Goal: Information Seeking & Learning: Learn about a topic

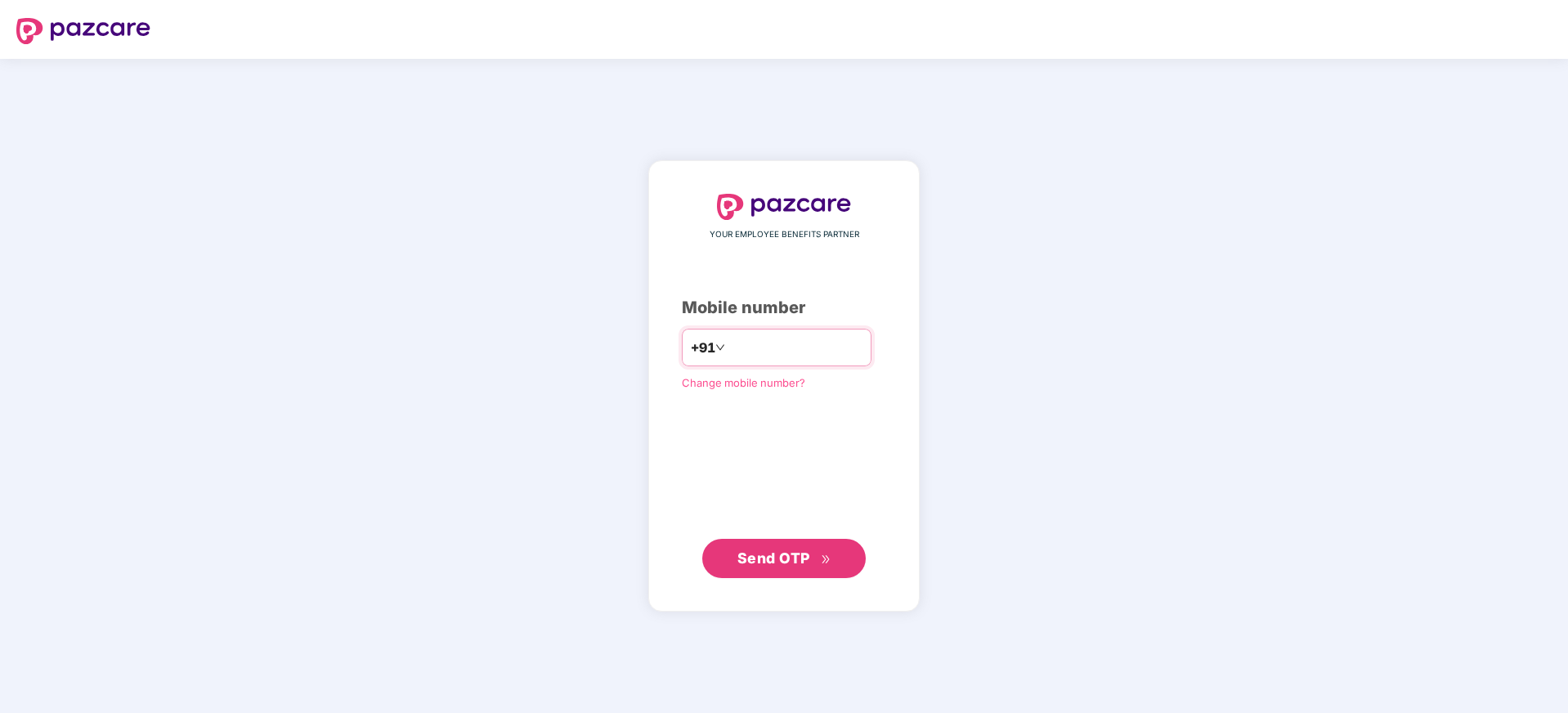
type input "**********"
click at [768, 565] on span "Send OTP" at bounding box center [774, 558] width 73 height 17
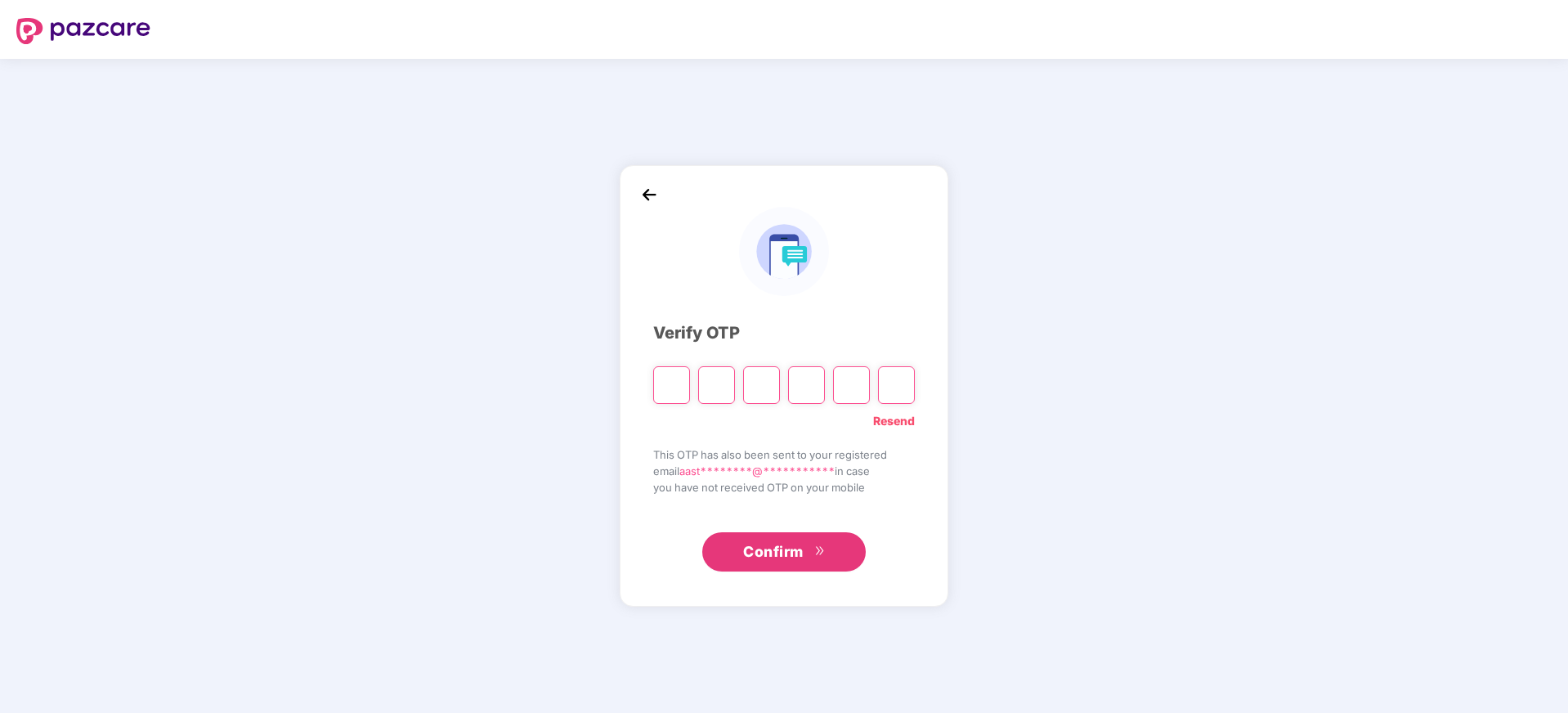
type input "*"
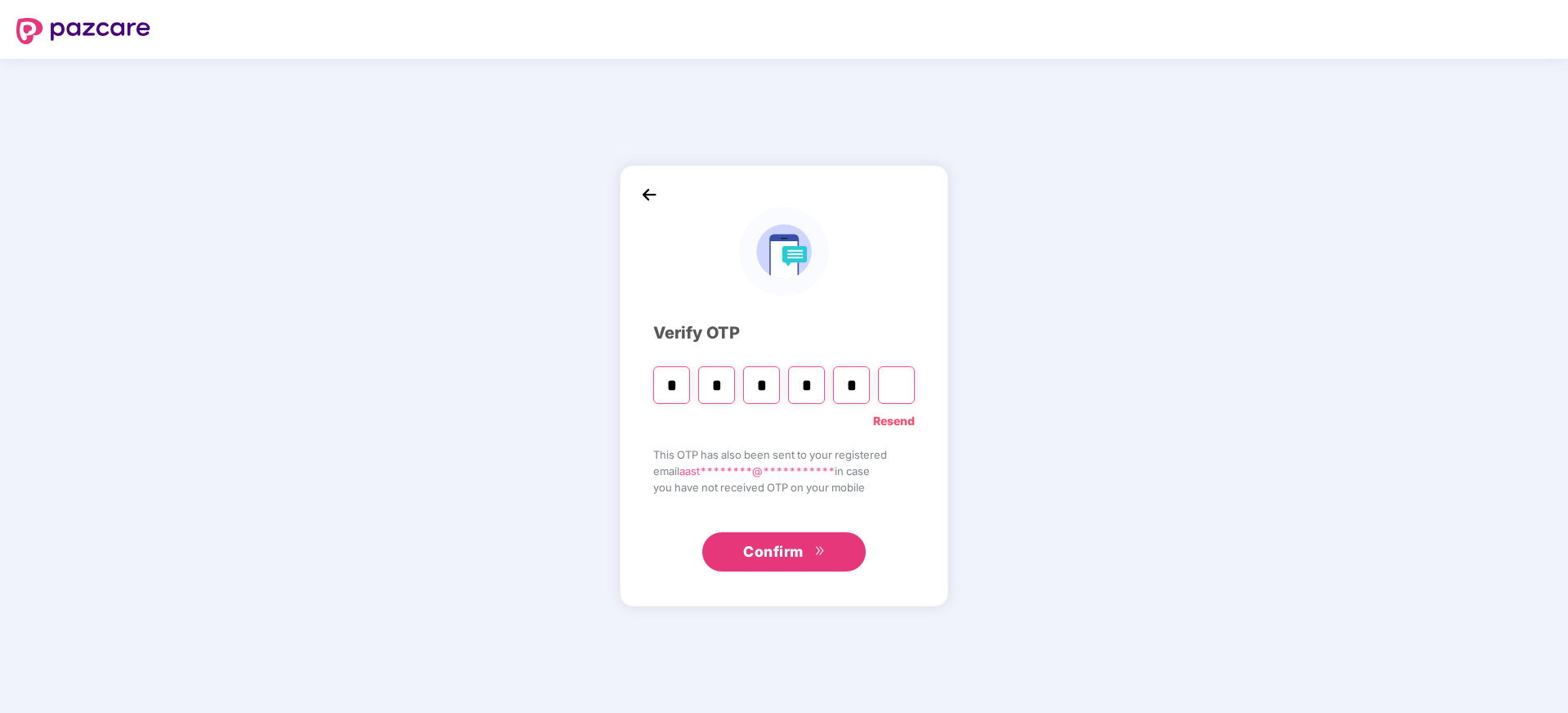
type input "*"
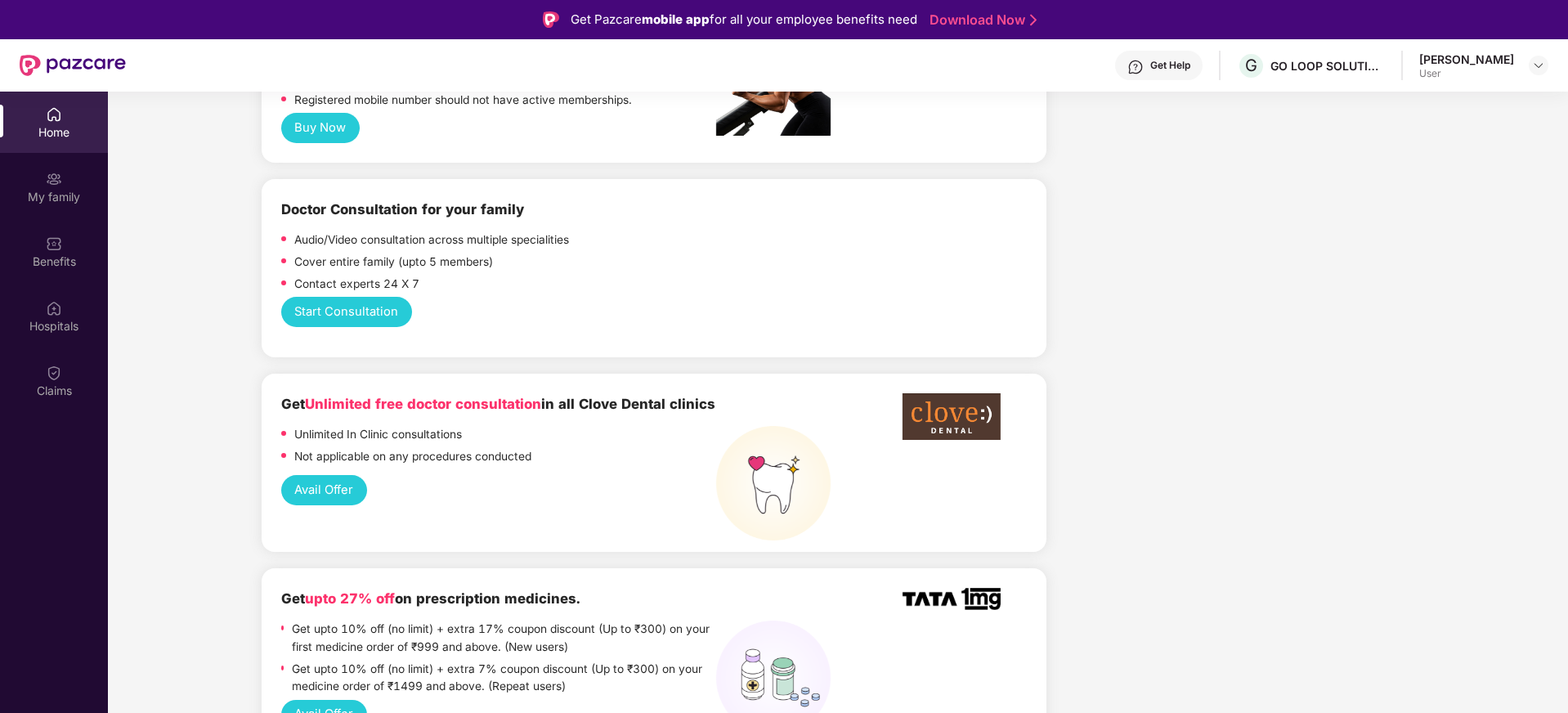
scroll to position [801, 0]
click at [51, 192] on div "My family" at bounding box center [54, 196] width 108 height 16
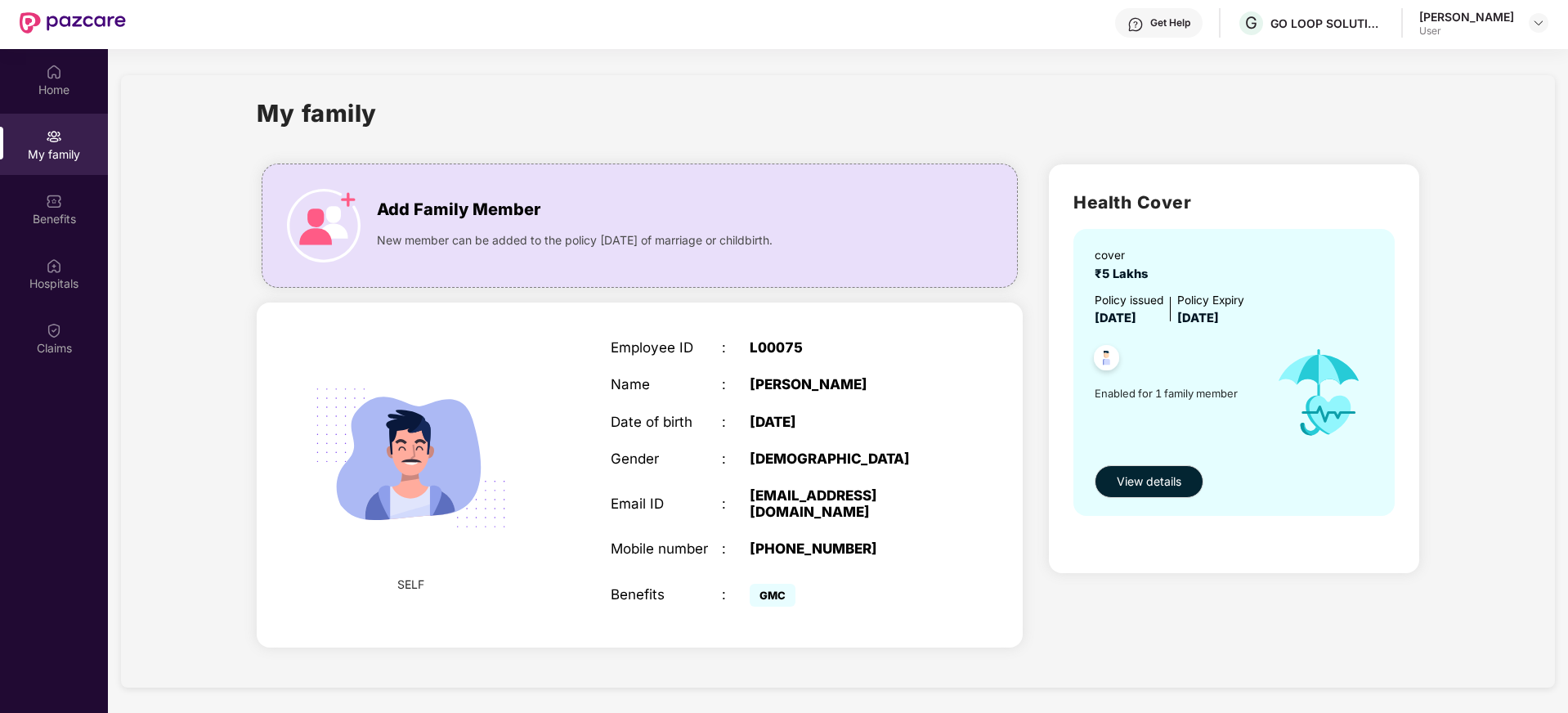
scroll to position [92, 0]
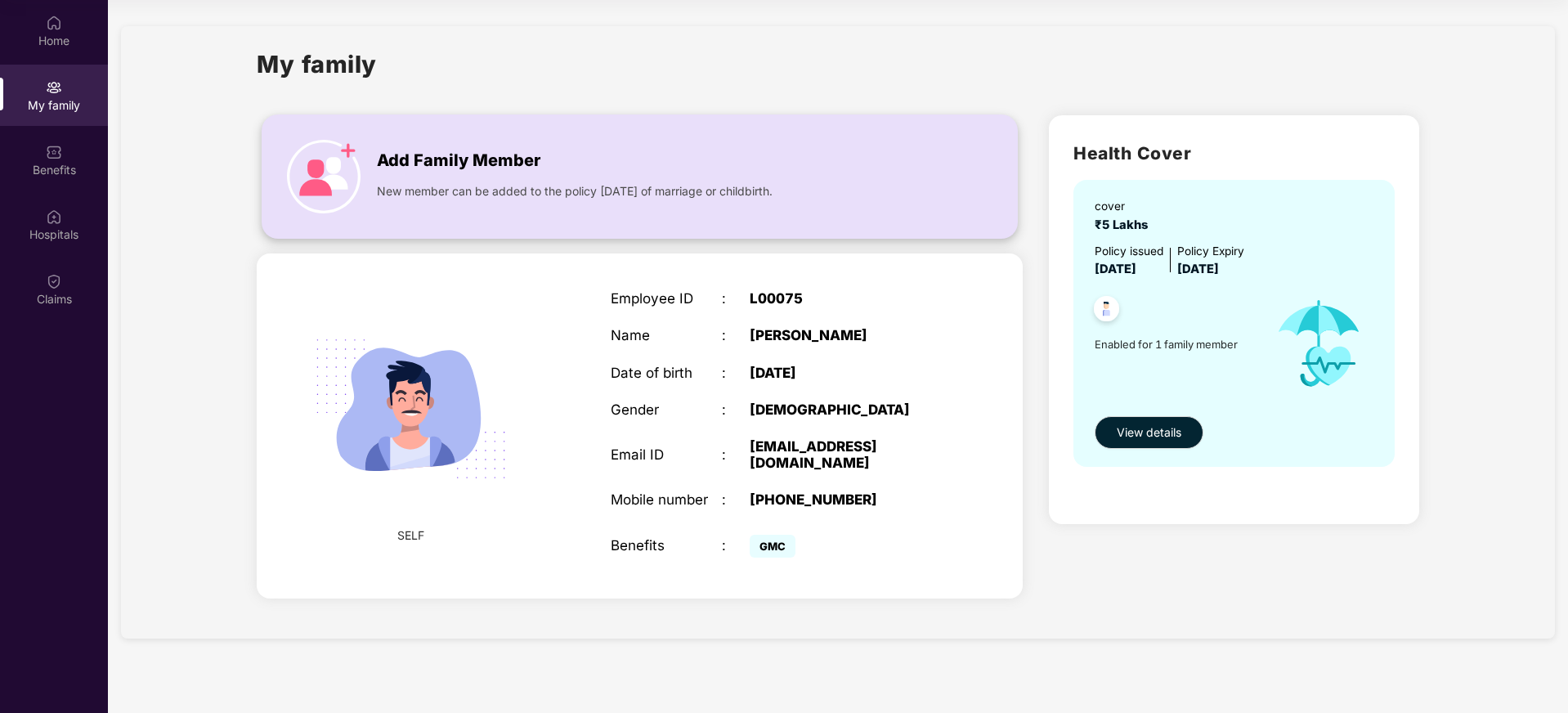
click at [559, 148] on div "Add Family Member" at bounding box center [641, 156] width 529 height 33
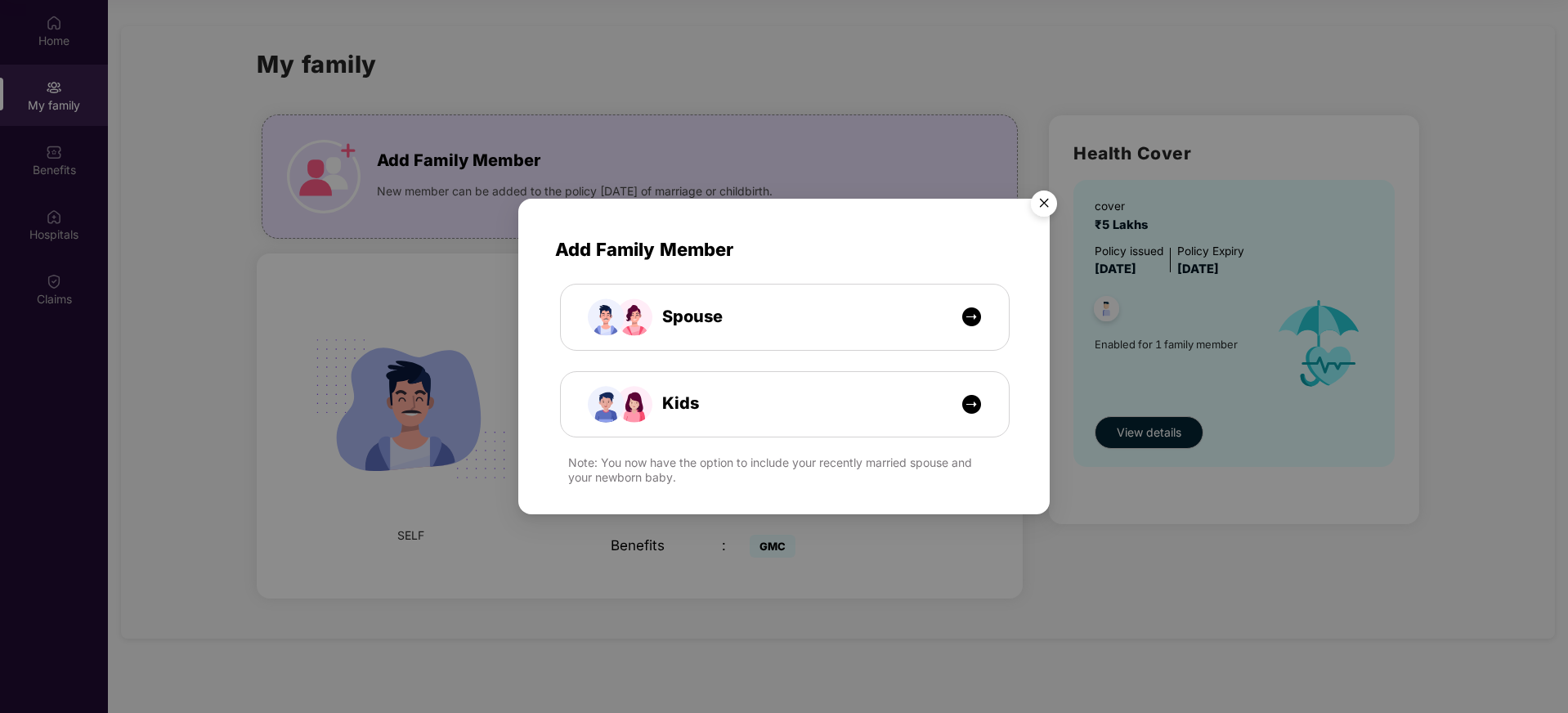
click at [1042, 206] on img "Close" at bounding box center [1043, 205] width 45 height 45
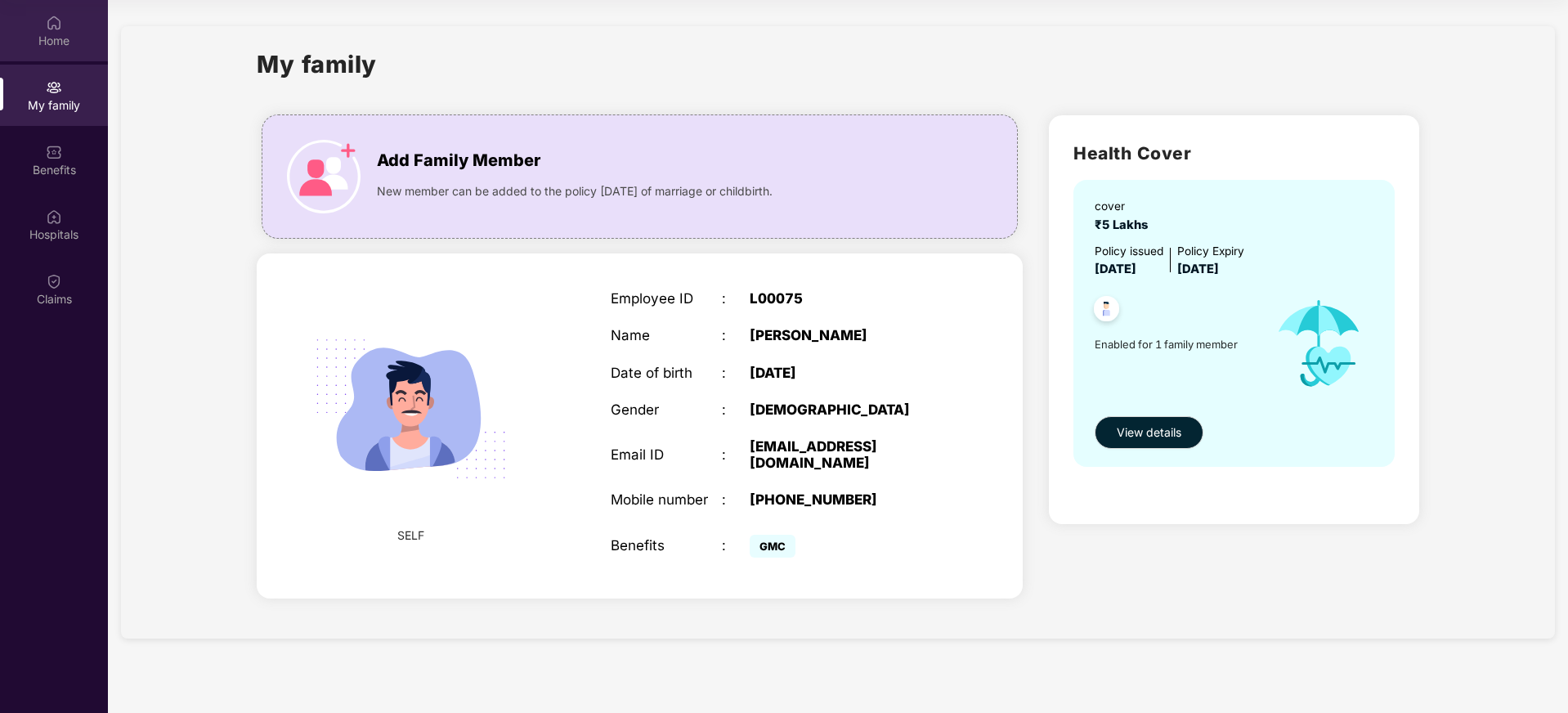
click at [33, 12] on div "Home" at bounding box center [54, 30] width 108 height 61
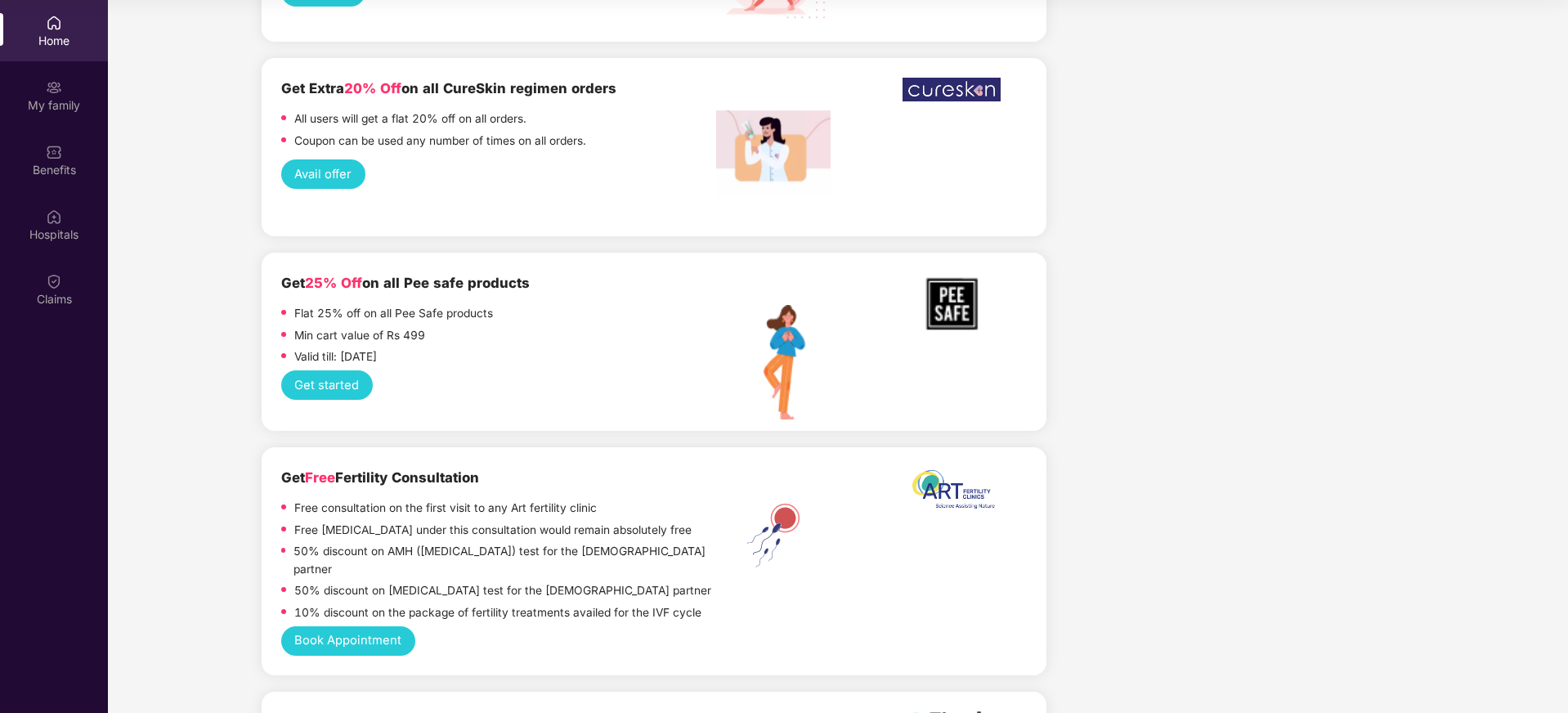
scroll to position [2263, 0]
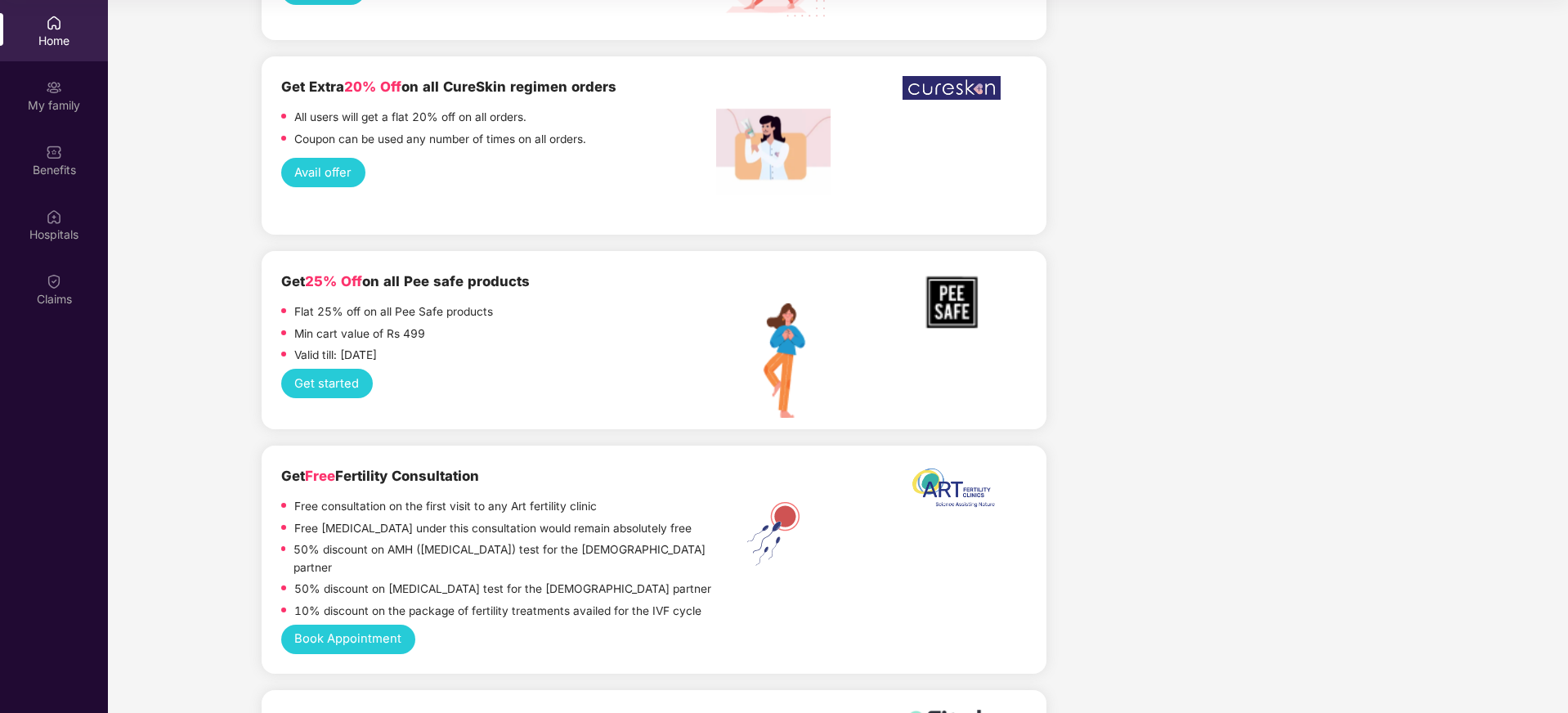
drag, startPoint x: 291, startPoint y: 299, endPoint x: 430, endPoint y: 299, distance: 139.0
click at [430, 347] on div "Valid till: [DATE]" at bounding box center [498, 358] width 435 height 22
click at [377, 347] on p "Valid till: [DATE]" at bounding box center [335, 355] width 82 height 18
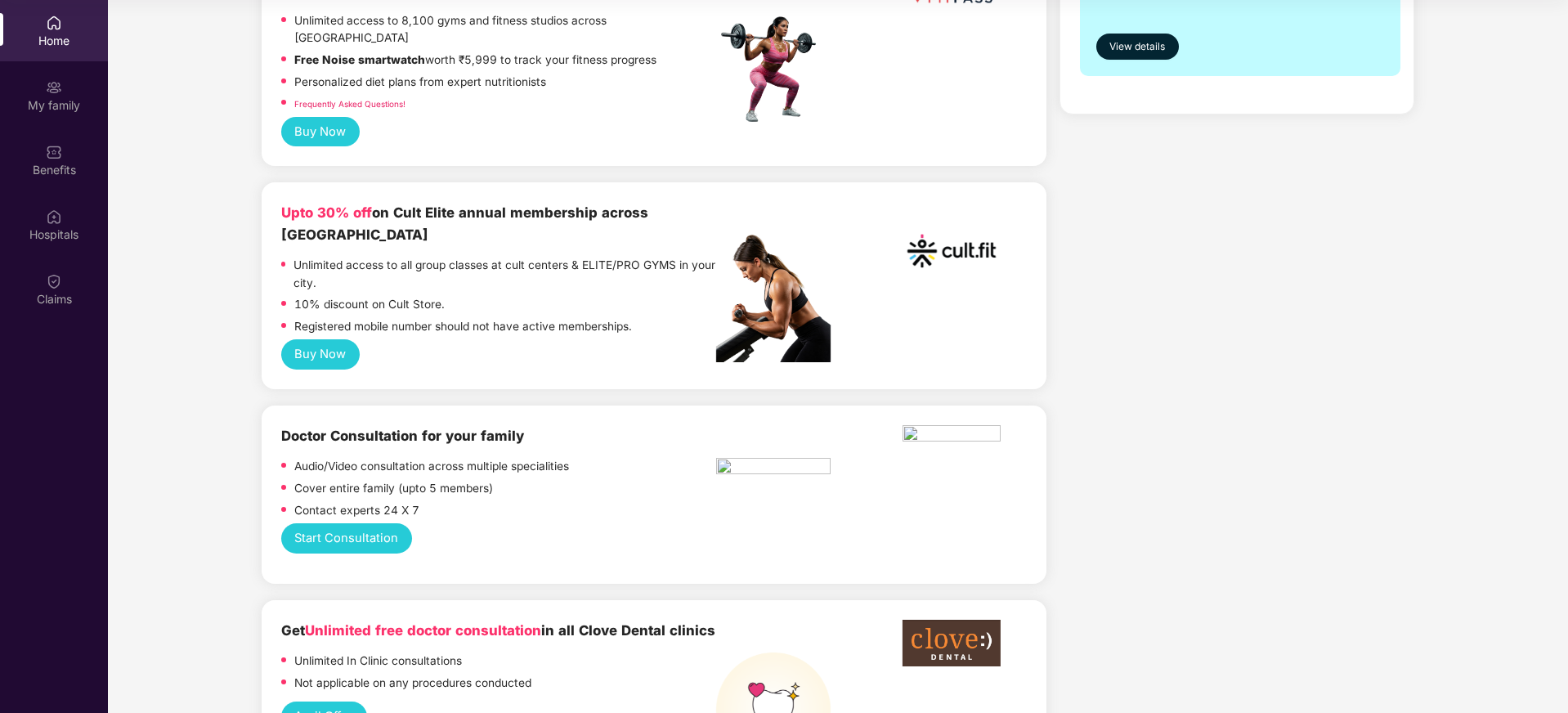
scroll to position [0, 0]
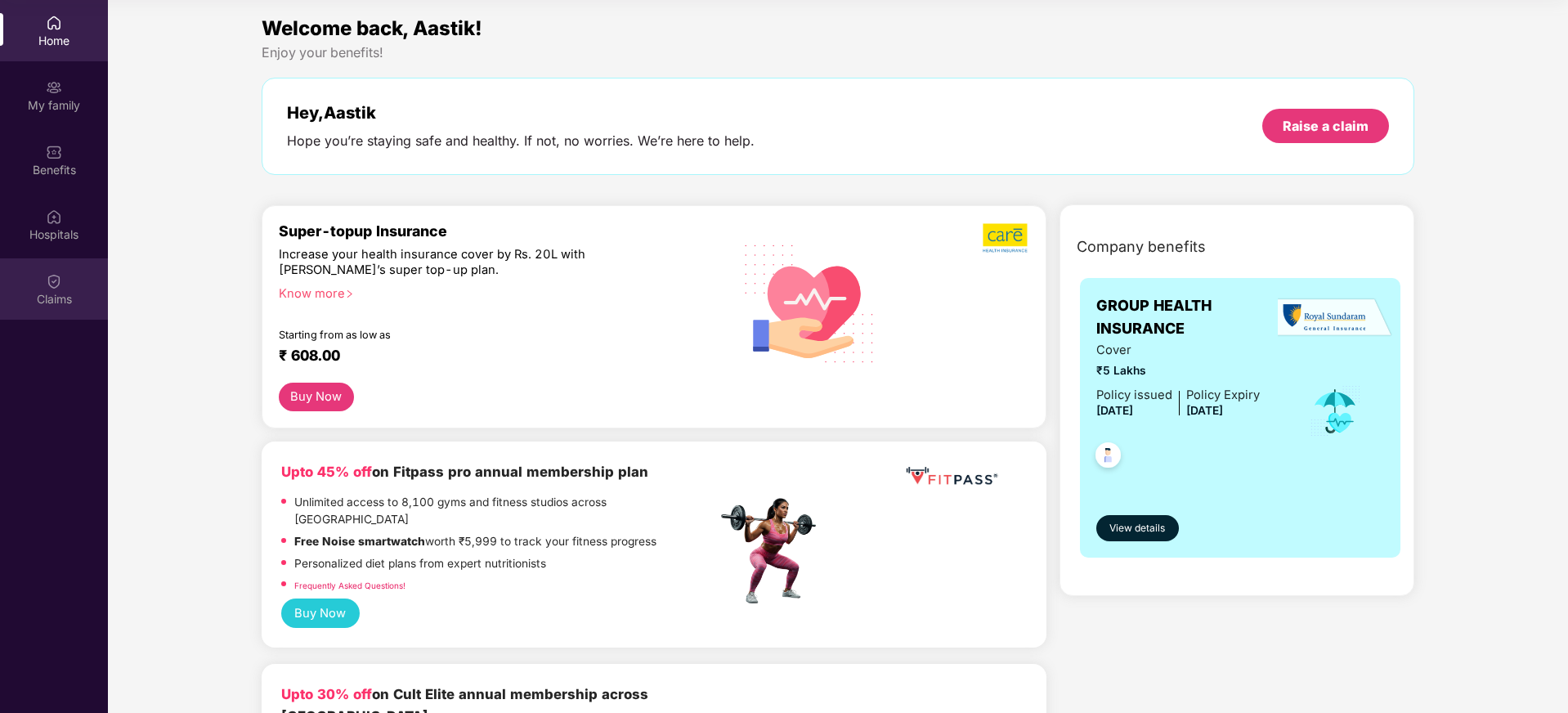
click at [47, 291] on div "Claims" at bounding box center [54, 299] width 108 height 16
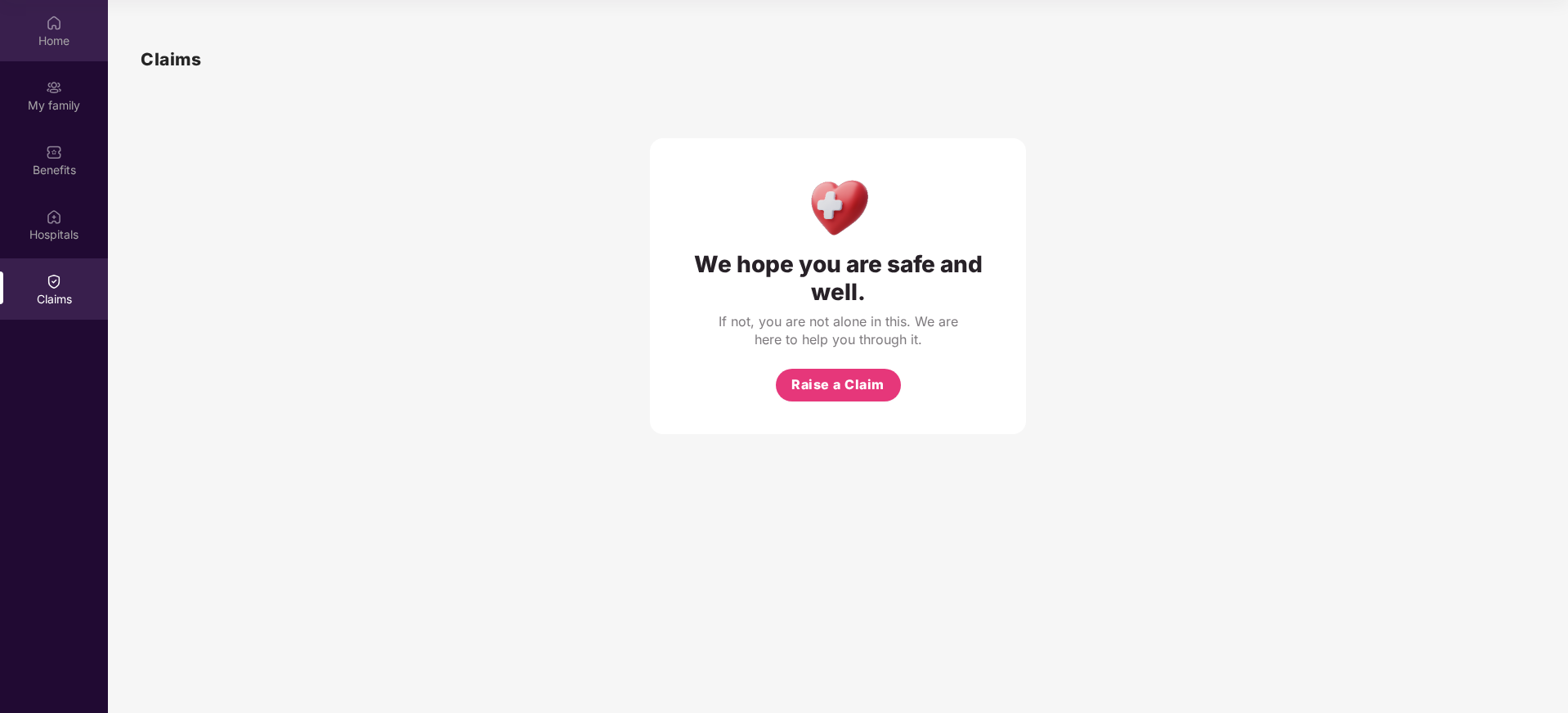
click at [41, 20] on div "Home" at bounding box center [54, 30] width 108 height 61
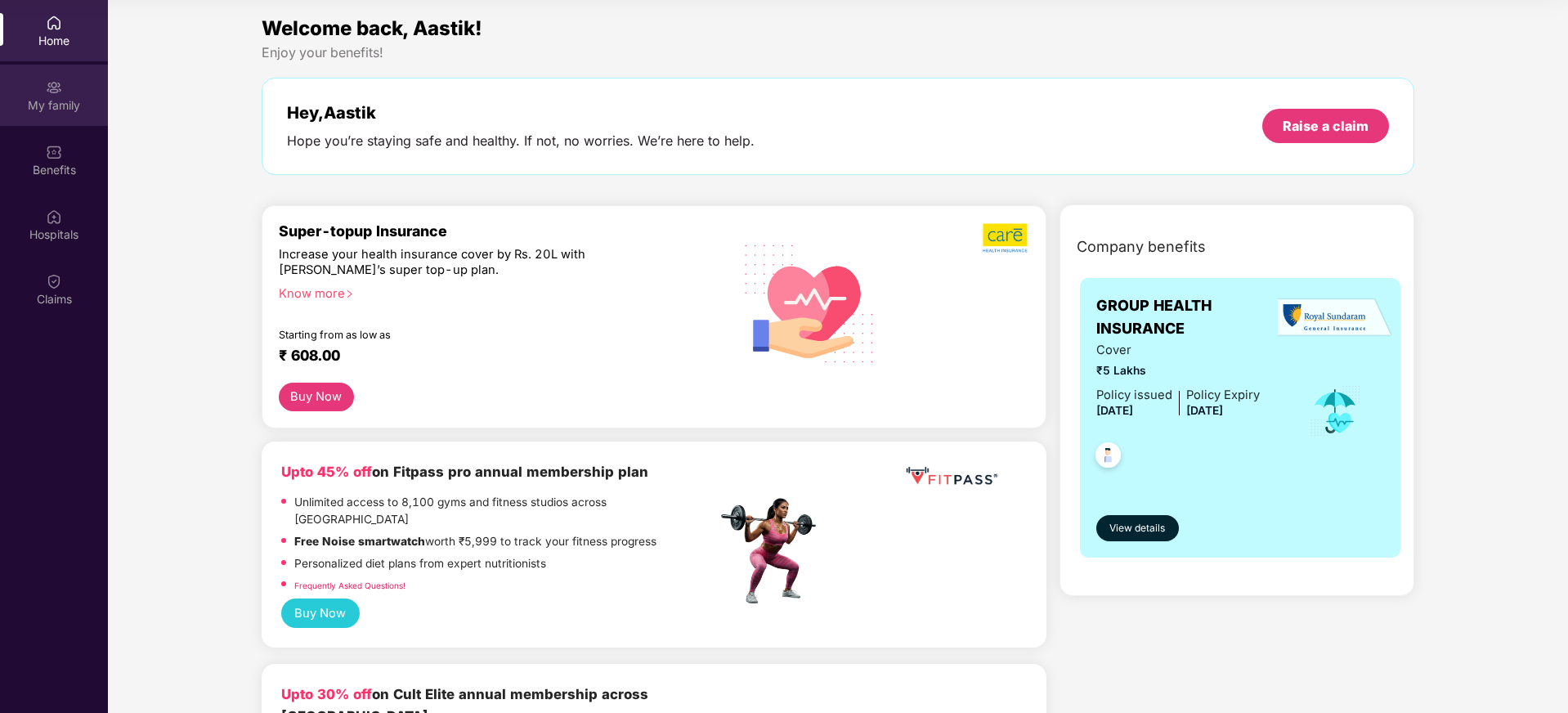
click at [69, 106] on div "My family" at bounding box center [54, 105] width 108 height 16
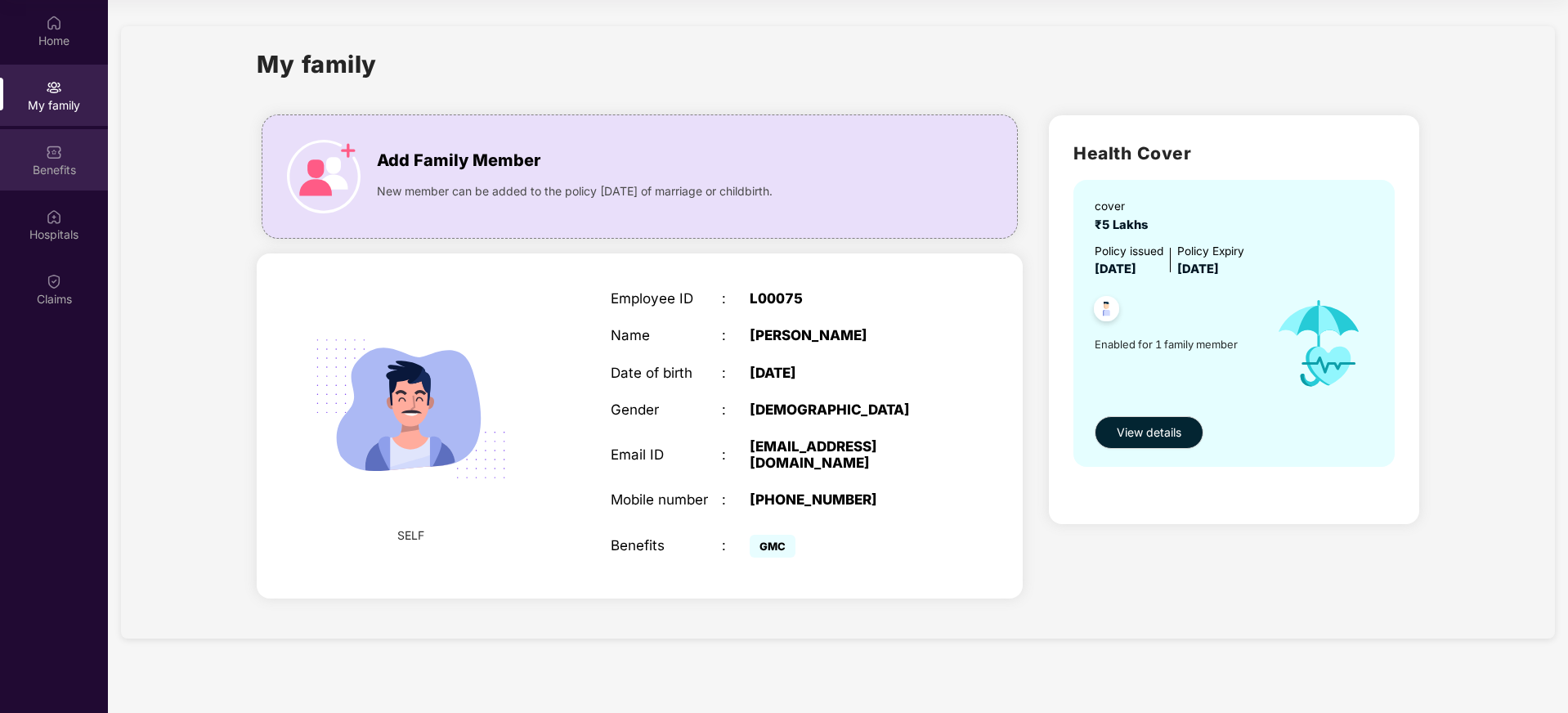
click at [60, 174] on div "Benefits" at bounding box center [54, 170] width 108 height 16
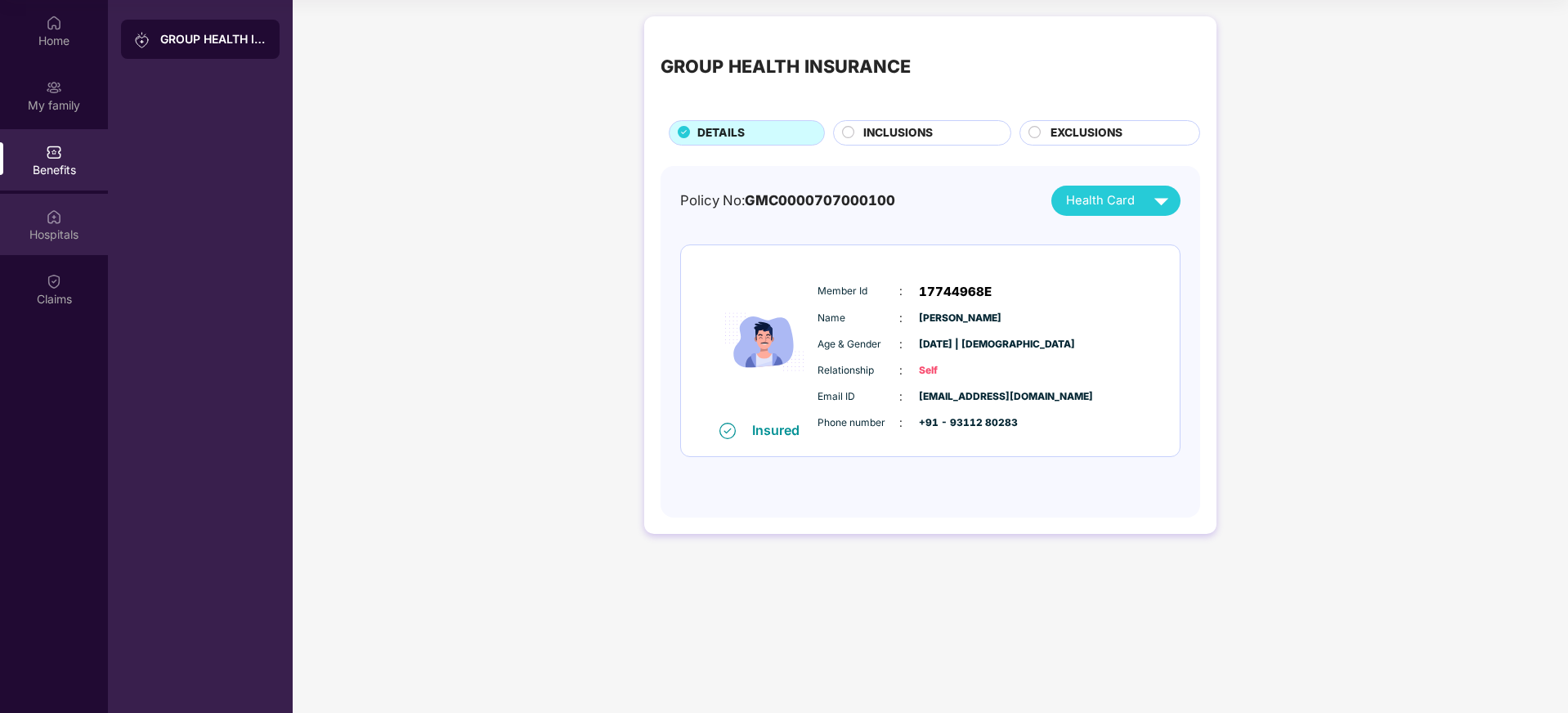
click at [53, 227] on div "Hospitals" at bounding box center [54, 234] width 108 height 16
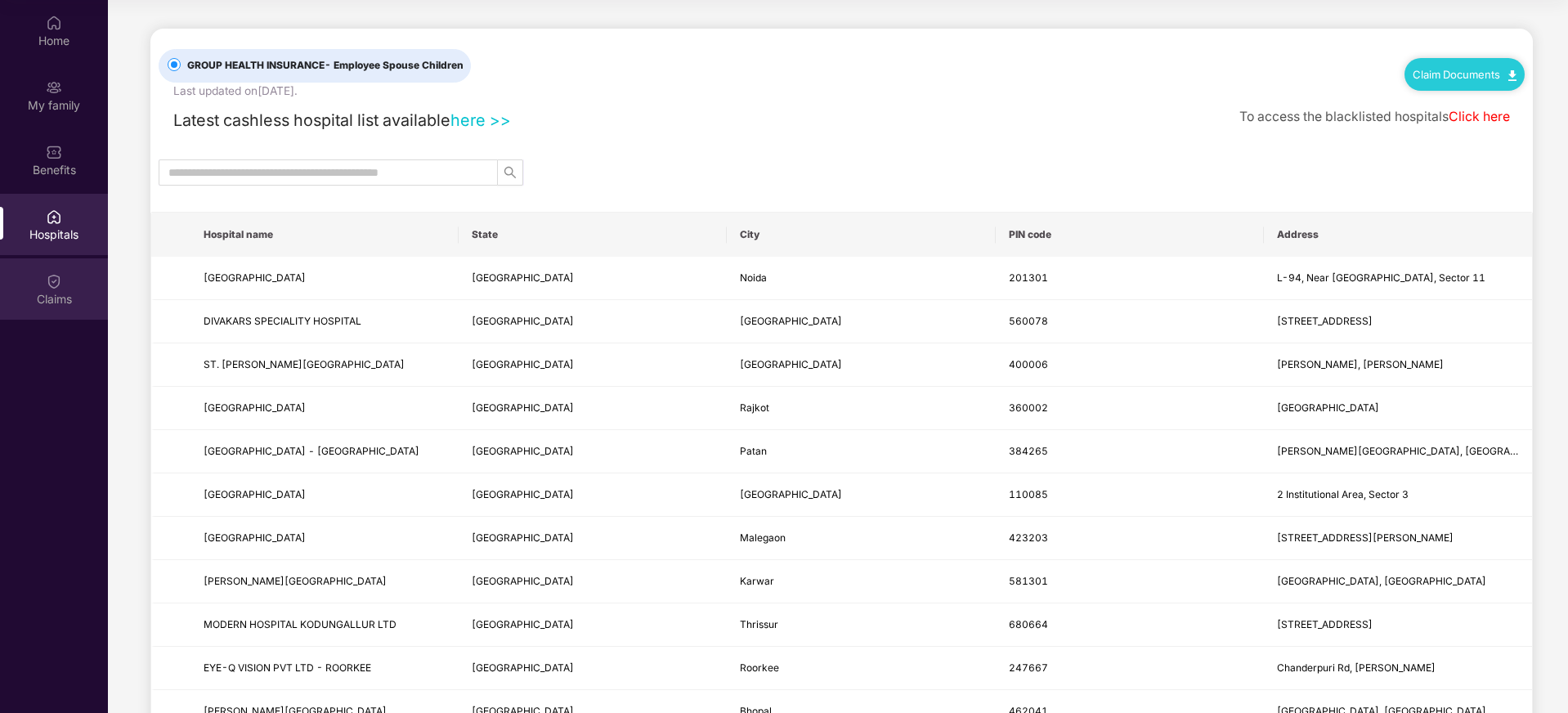
click at [53, 266] on div "Claims" at bounding box center [54, 288] width 108 height 61
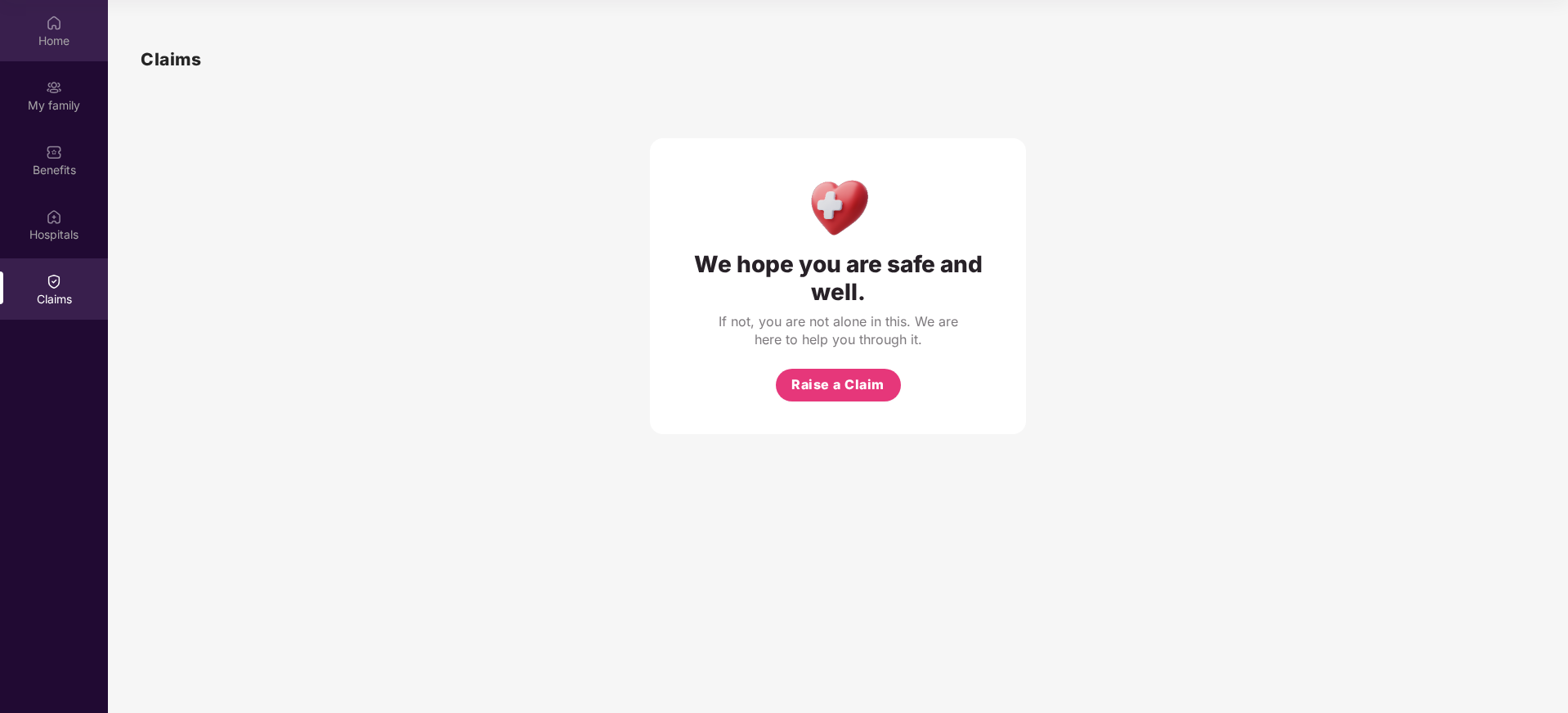
click at [62, 33] on div "Home" at bounding box center [54, 40] width 108 height 16
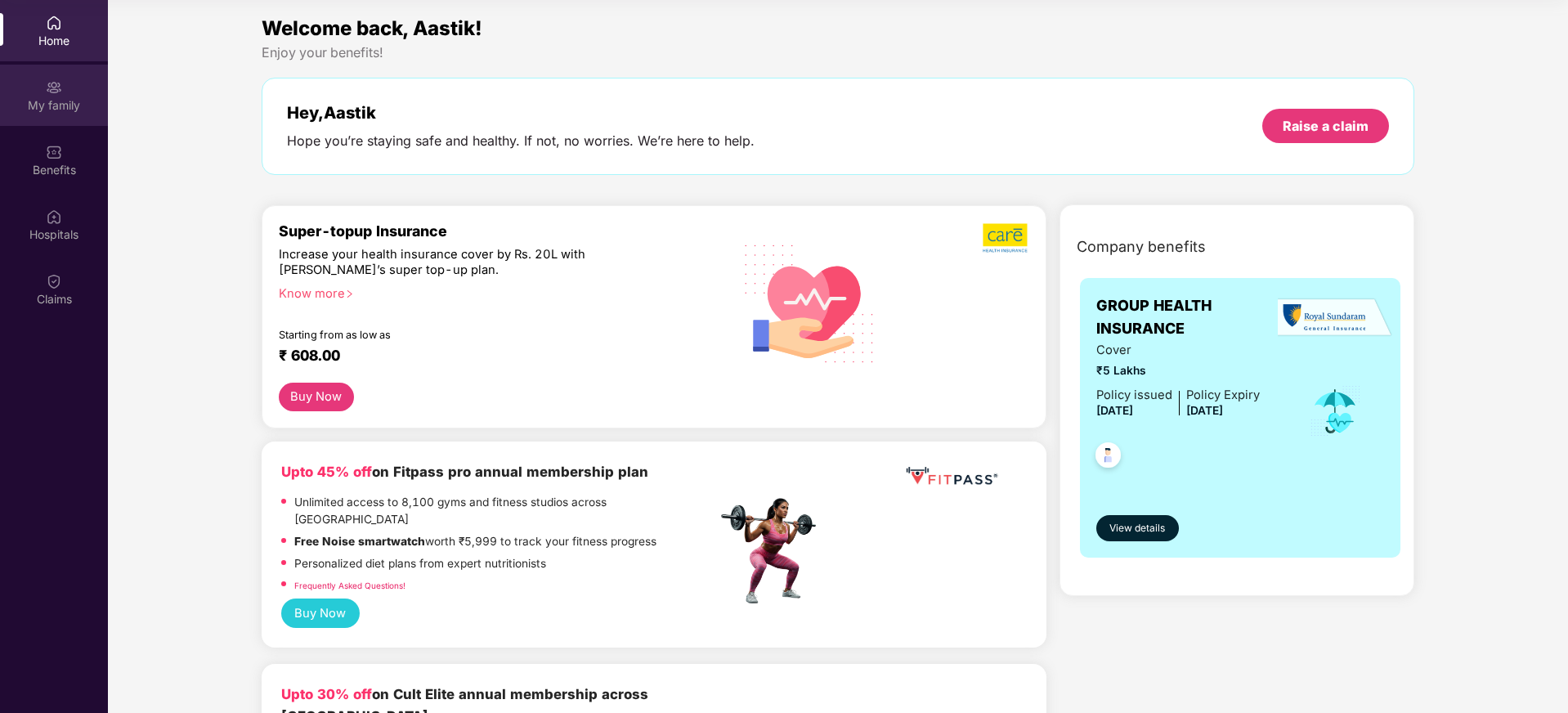
click at [38, 101] on div "My family" at bounding box center [54, 105] width 108 height 16
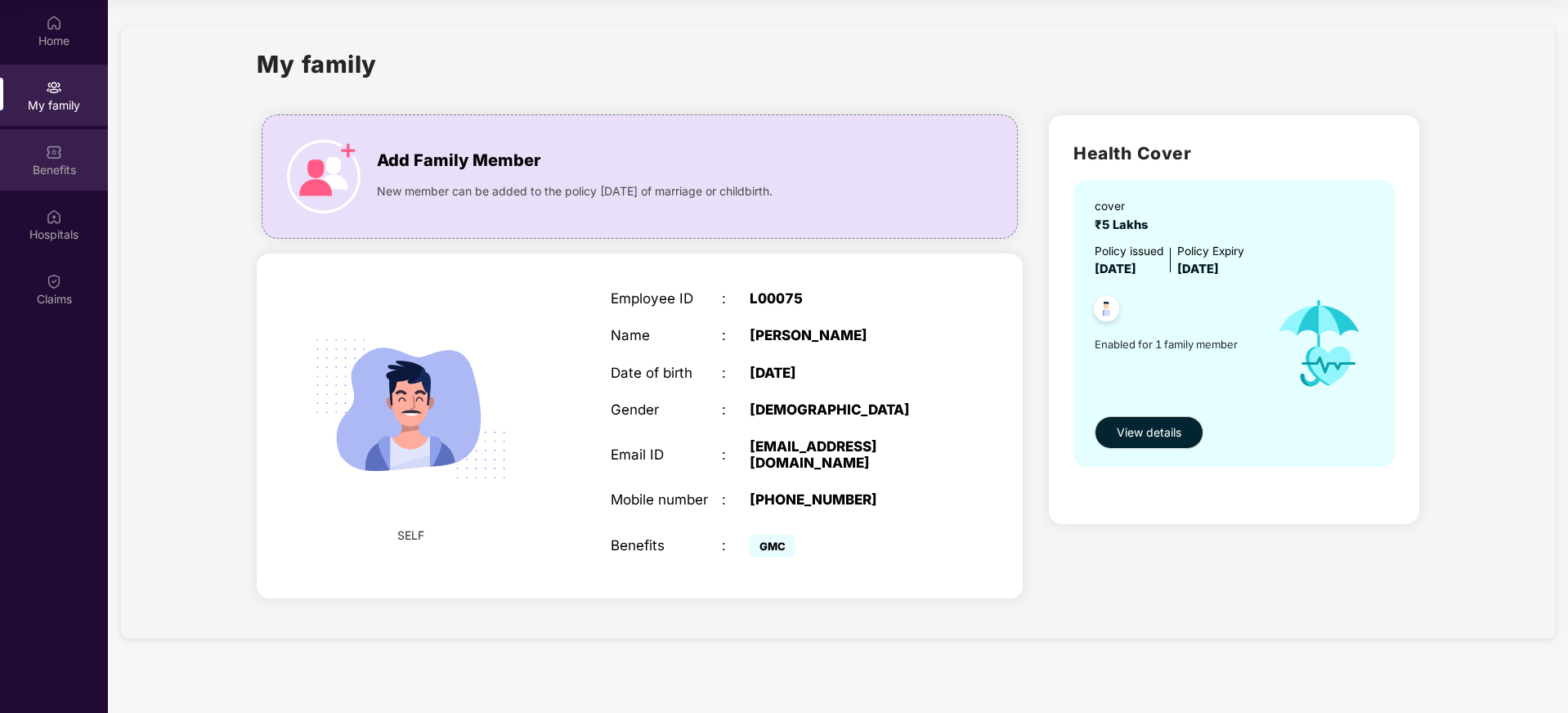
click at [55, 172] on div "Benefits" at bounding box center [54, 170] width 108 height 16
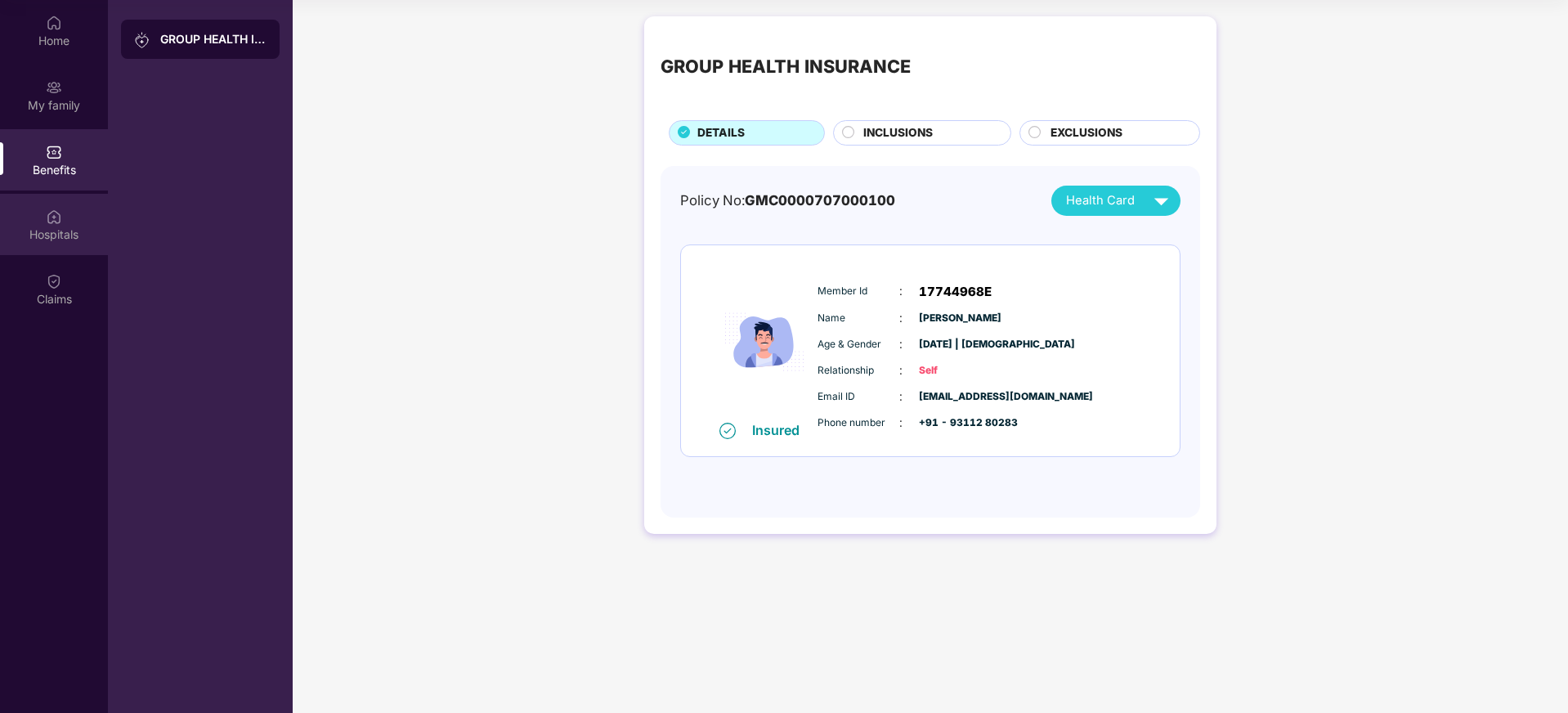
click at [59, 224] on img at bounding box center [53, 216] width 16 height 16
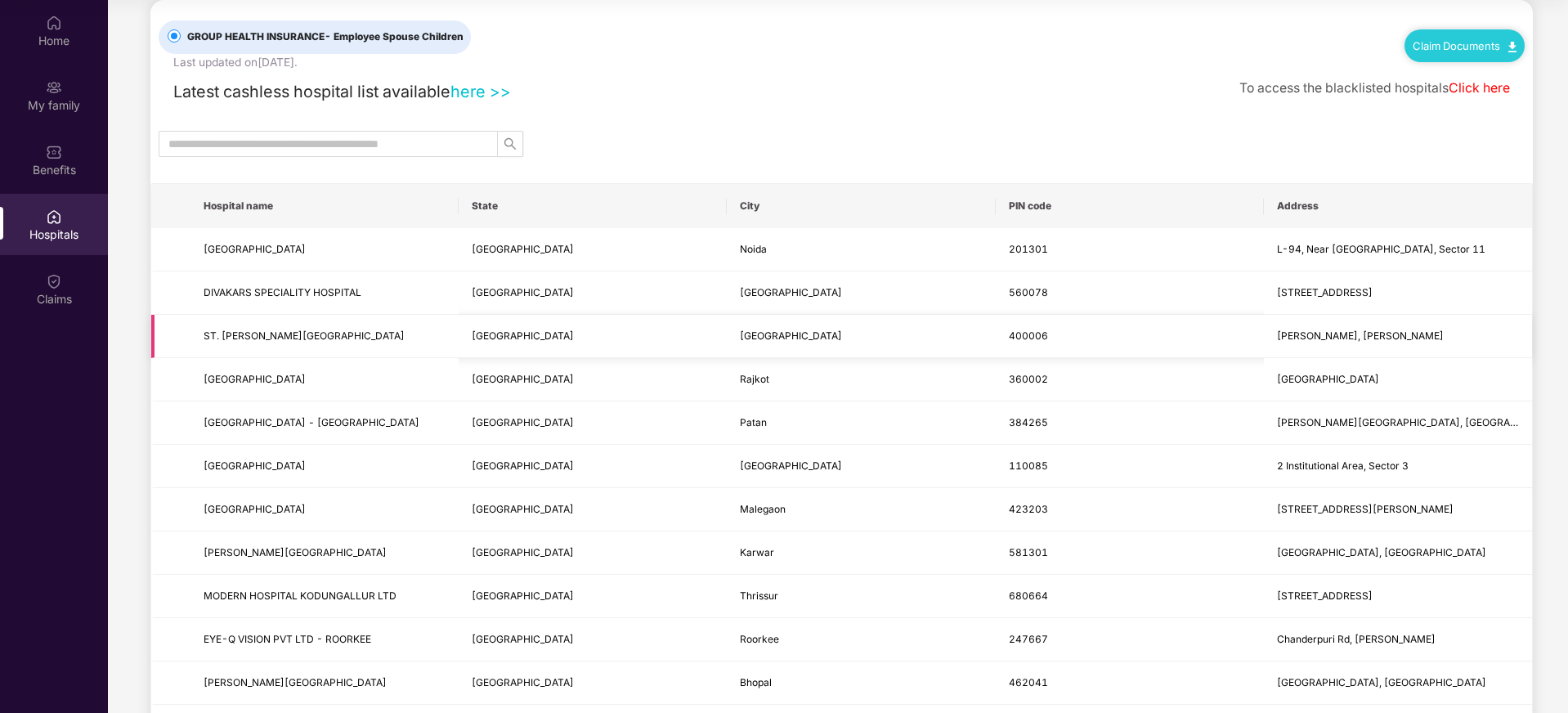
scroll to position [30, 0]
click at [405, 140] on input "text" at bounding box center [321, 142] width 306 height 18
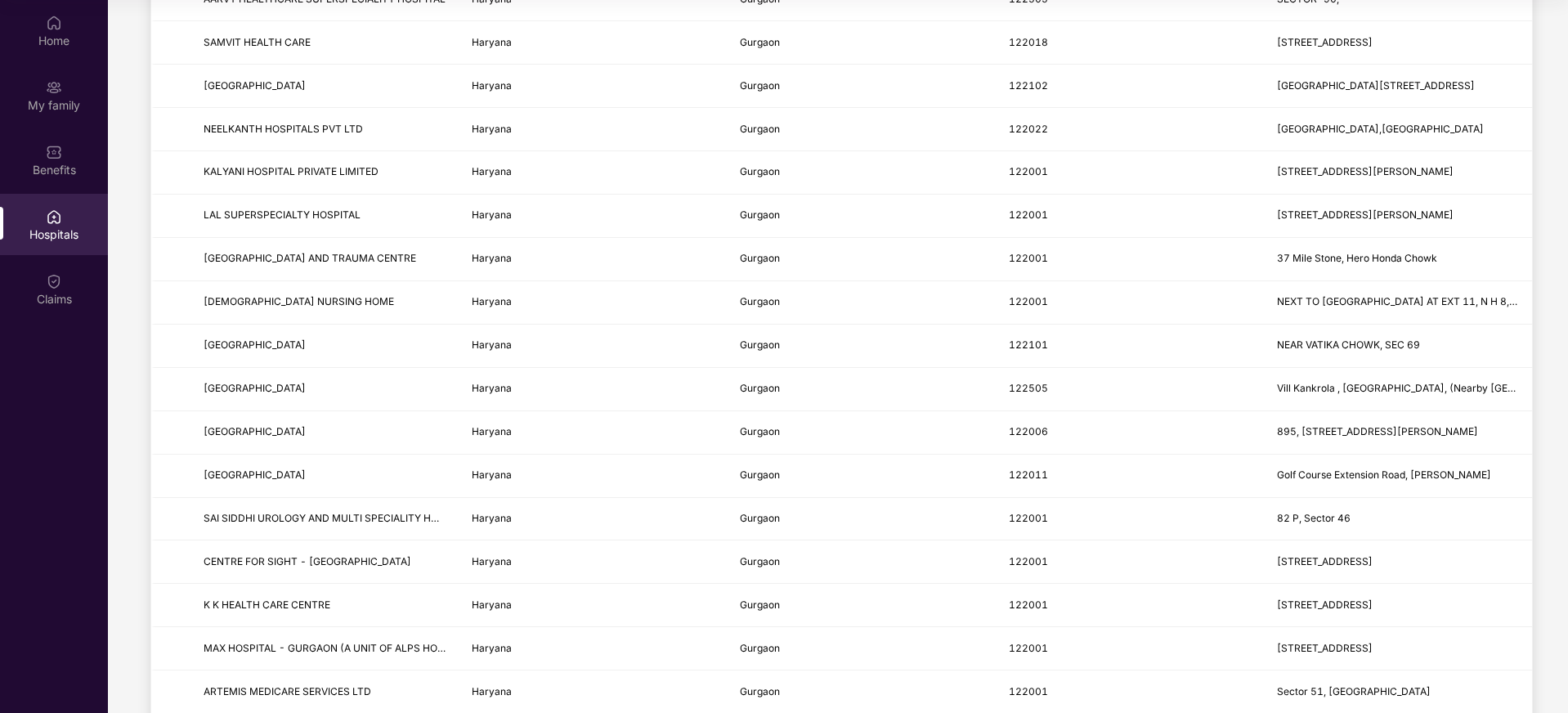
scroll to position [0, 0]
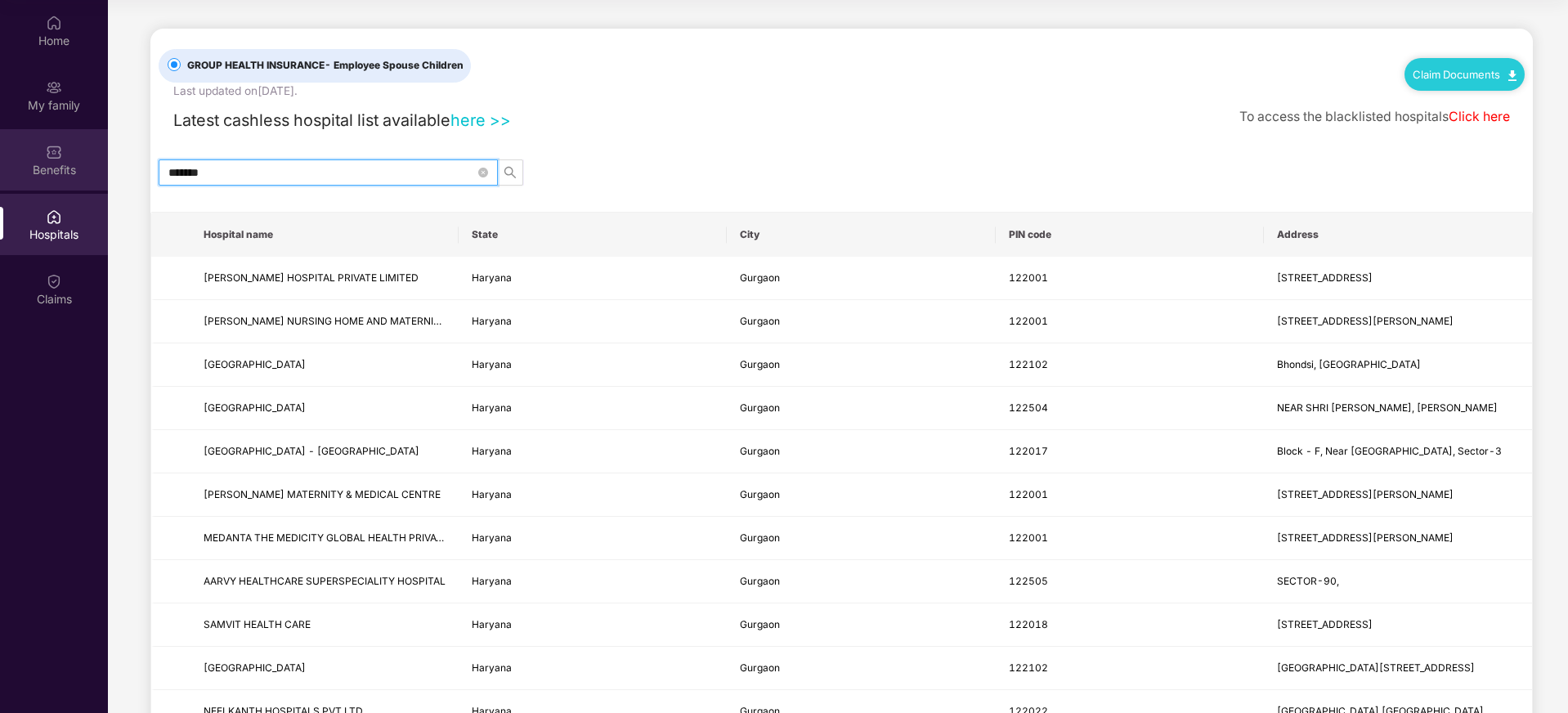
type input "*******"
click at [42, 148] on div "Benefits" at bounding box center [54, 160] width 108 height 61
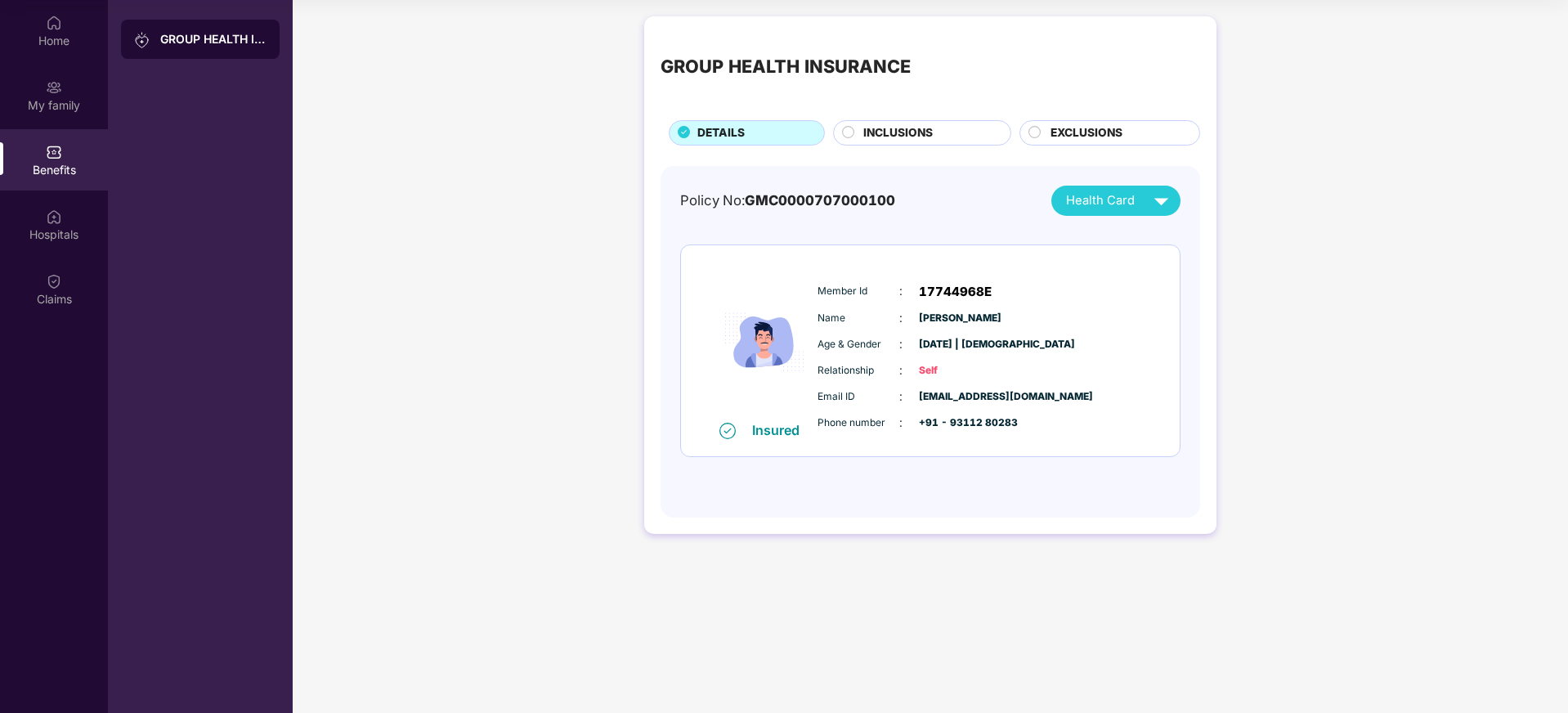
click at [887, 133] on span "INCLUSIONS" at bounding box center [897, 133] width 69 height 18
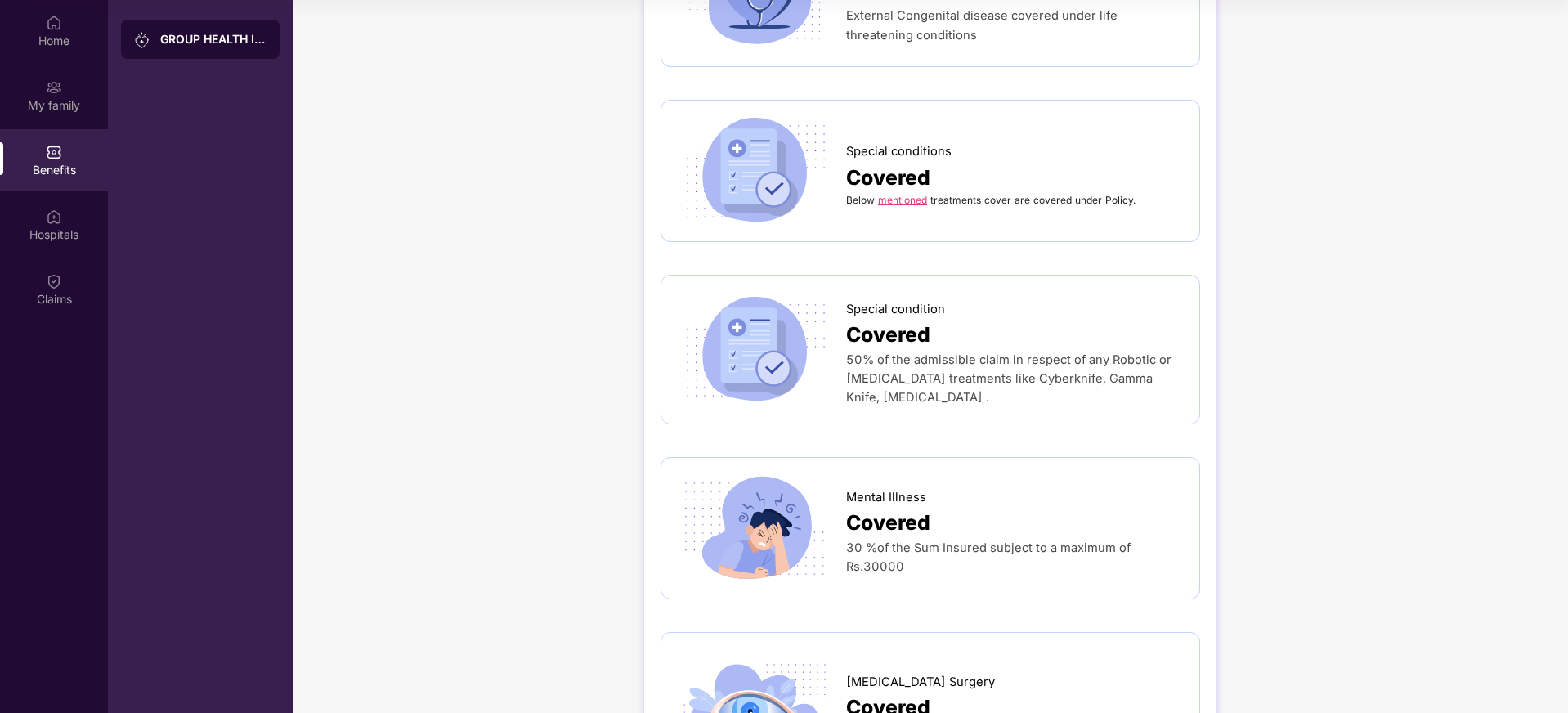
scroll to position [2789, 0]
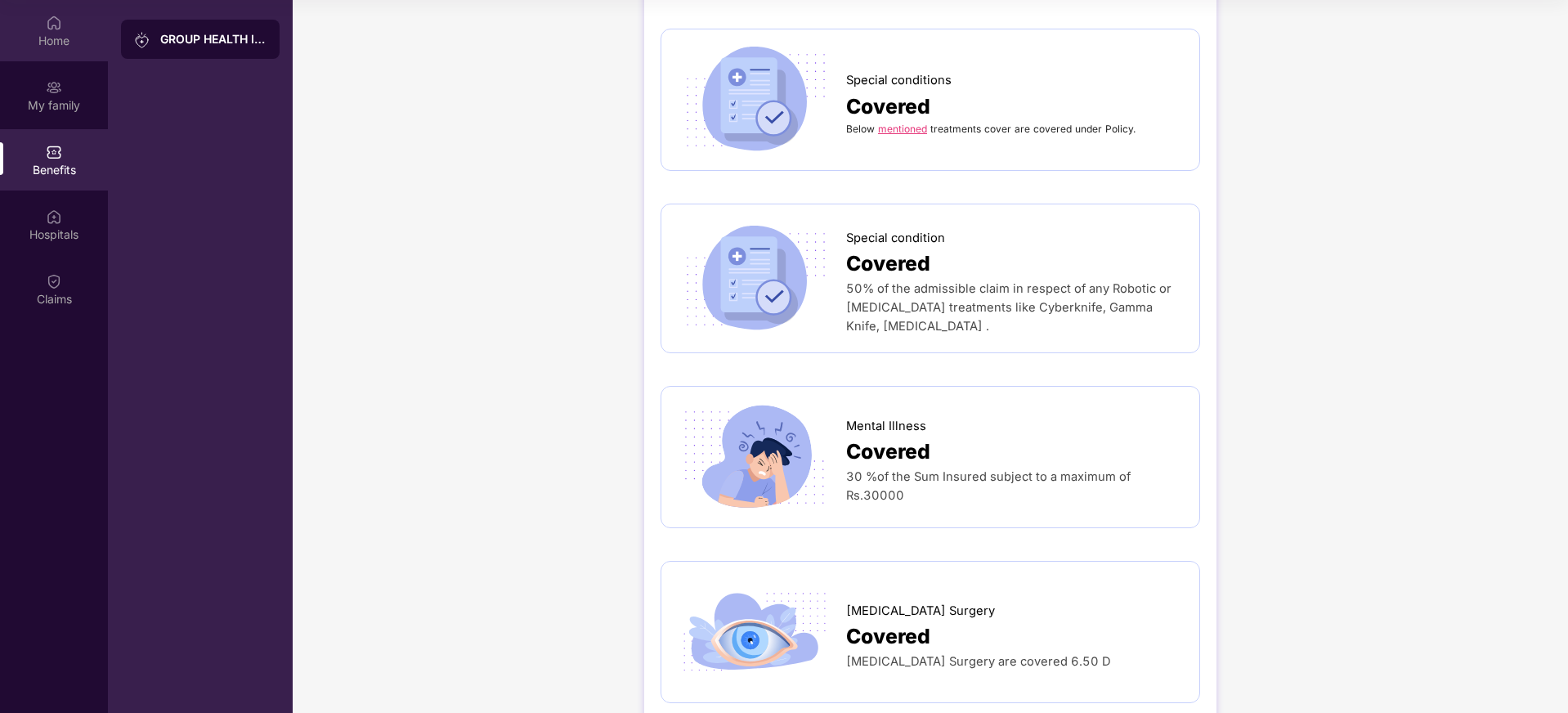
click at [54, 33] on div "Home" at bounding box center [54, 40] width 108 height 16
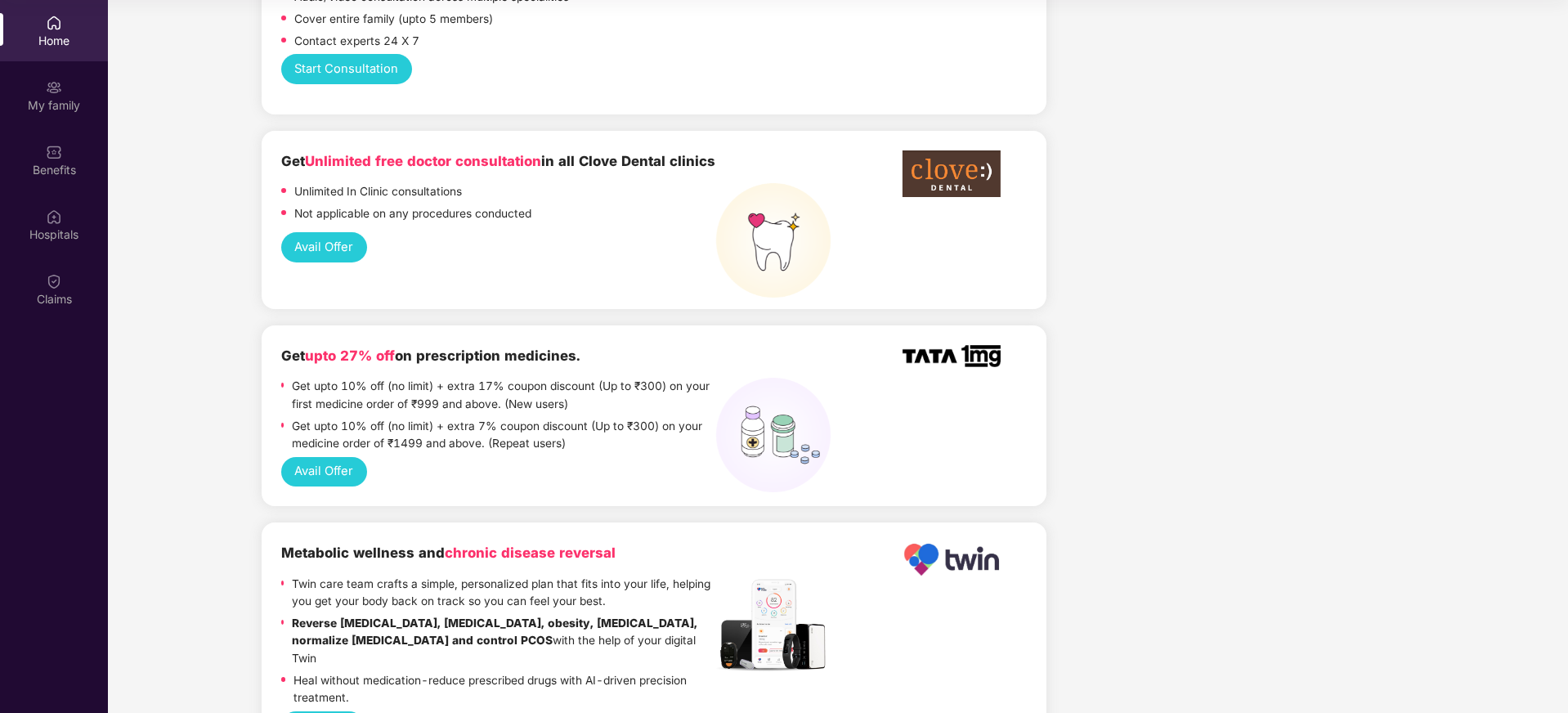
scroll to position [952, 0]
